Goal: Register for event/course

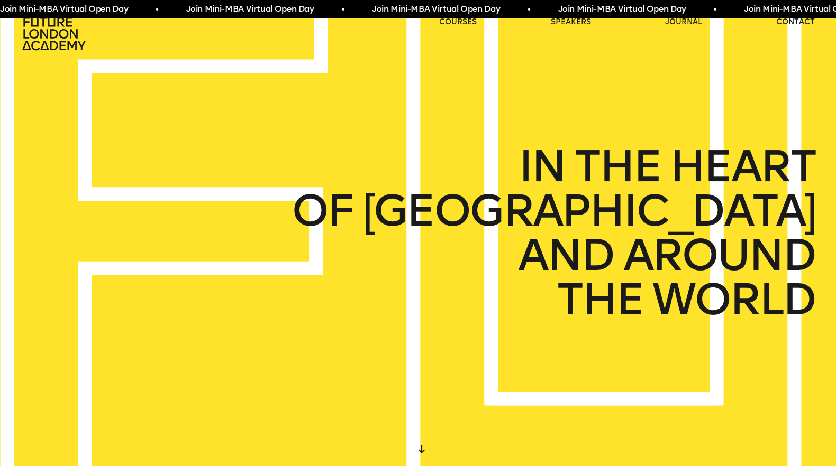
click at [372, 5] on span "Join Mini-MBA Virtual Open Day • Join Mini-MBA Virtual Open Day • Join Mini-MBA…" at bounding box center [463, 9] width 930 height 13
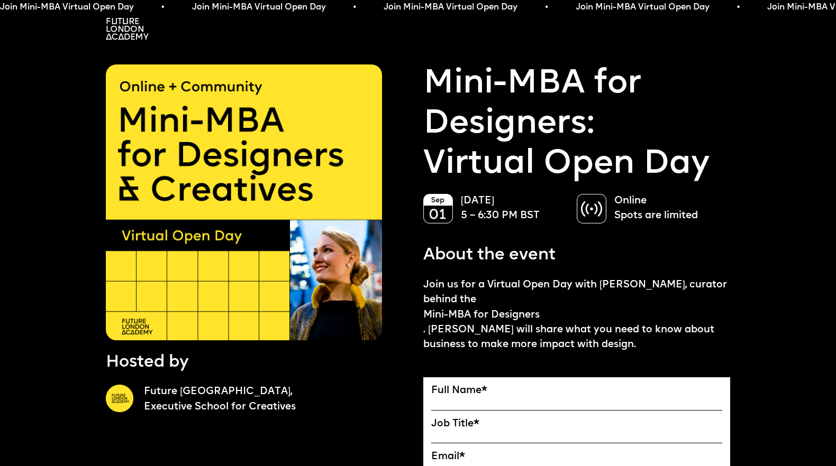
click at [120, 36] on img at bounding box center [127, 29] width 43 height 22
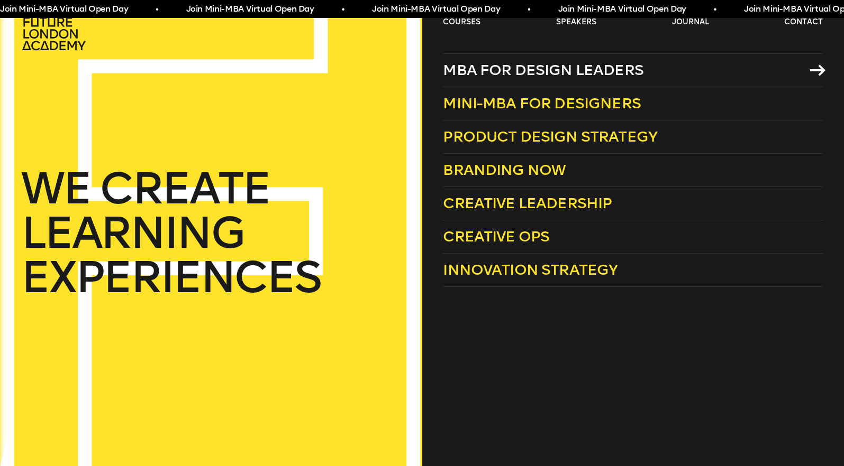
click at [479, 72] on span "MBA for Design Leaders" at bounding box center [543, 69] width 200 height 17
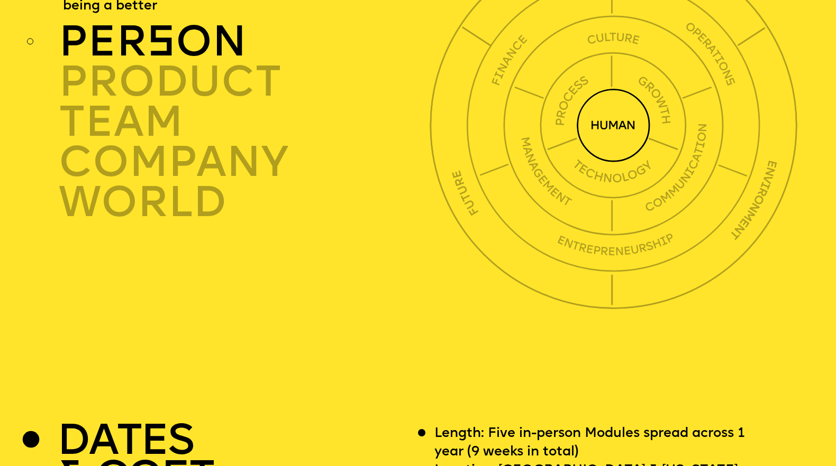
scroll to position [3061, 0]
